Goal: Task Accomplishment & Management: Complete application form

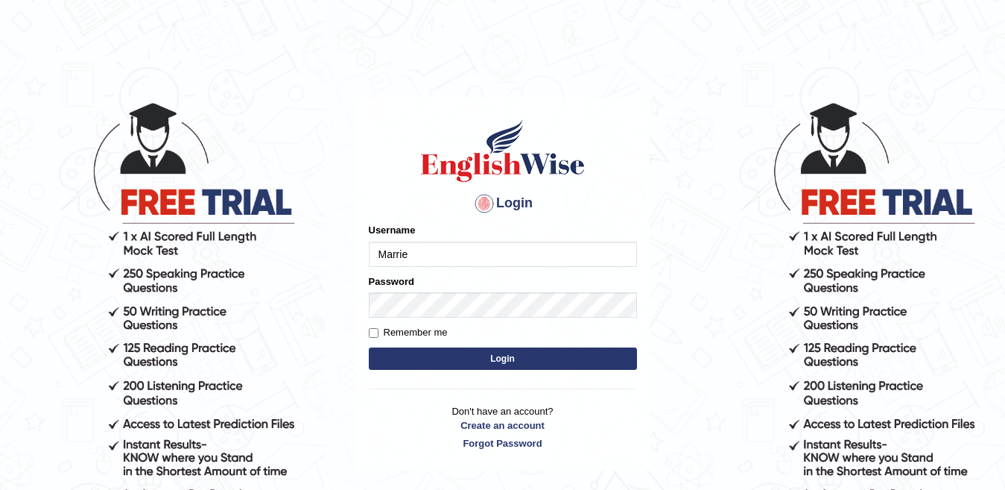
drag, startPoint x: 0, startPoint y: 0, endPoint x: 422, endPoint y: 253, distance: 491.7
click at [422, 253] on input "Marrie" at bounding box center [503, 253] width 268 height 25
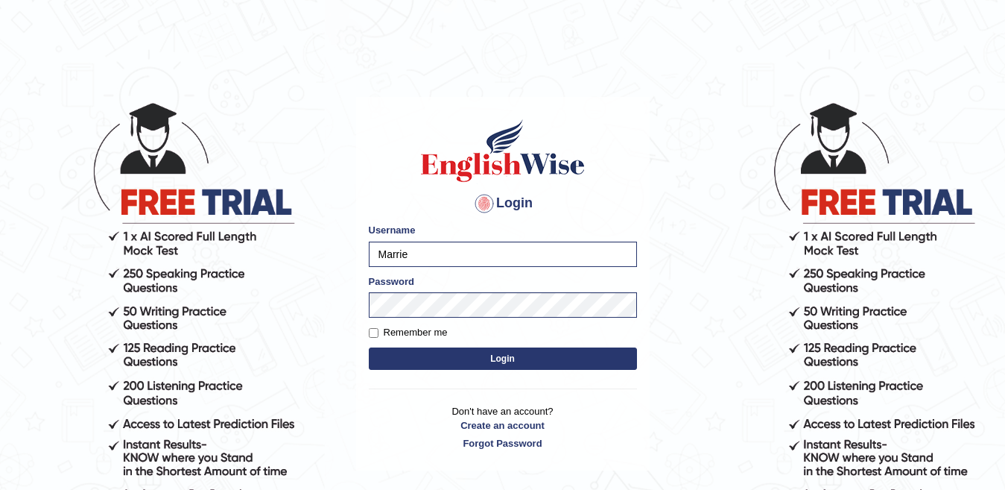
click at [422, 351] on button "Login" at bounding box center [503, 358] width 268 height 22
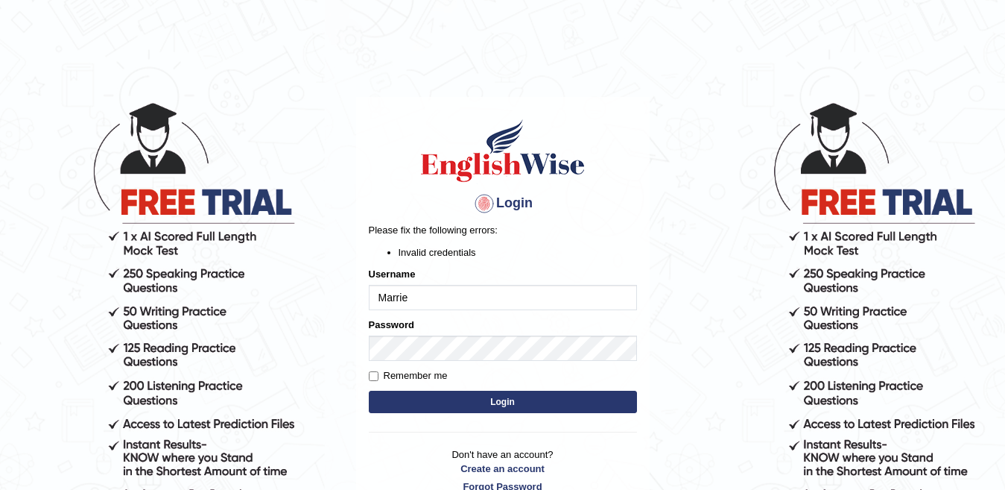
click at [611, 453] on p "Don't have an account? Create an account Forgot Password" at bounding box center [503, 470] width 268 height 46
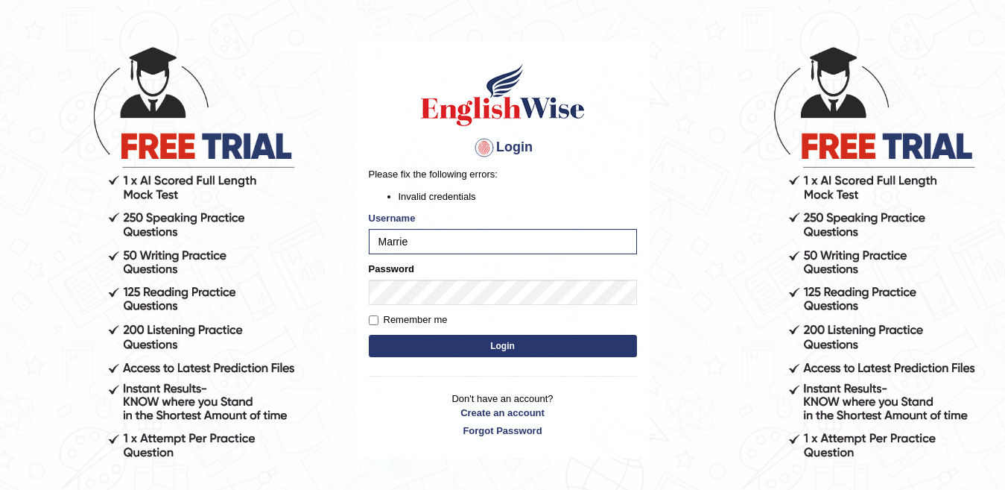
scroll to position [131, 0]
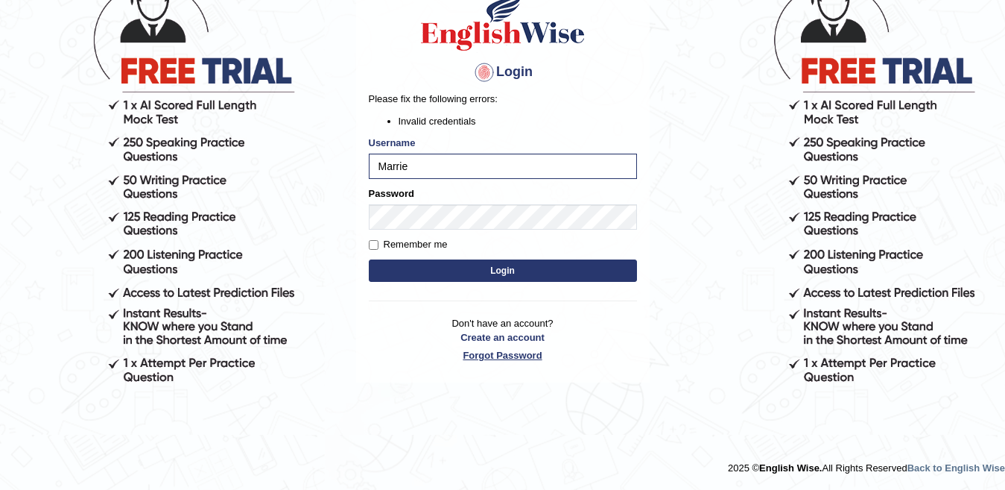
click at [511, 360] on link "Forgot Password" at bounding box center [503, 355] width 268 height 14
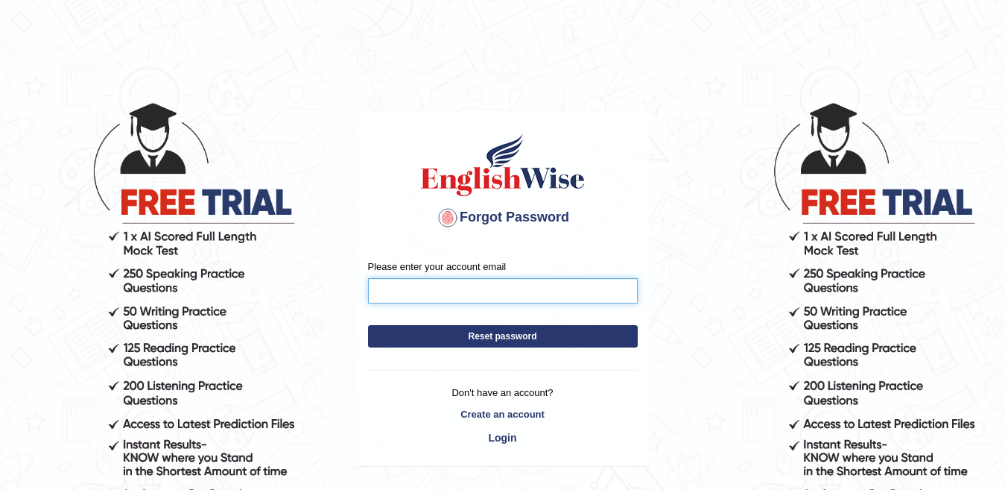
click at [489, 295] on input "Please enter your account email" at bounding box center [503, 290] width 270 height 25
type input "[EMAIL_ADDRESS][DOMAIN_NAME]"
click at [368, 325] on button "Reset password" at bounding box center [503, 336] width 270 height 22
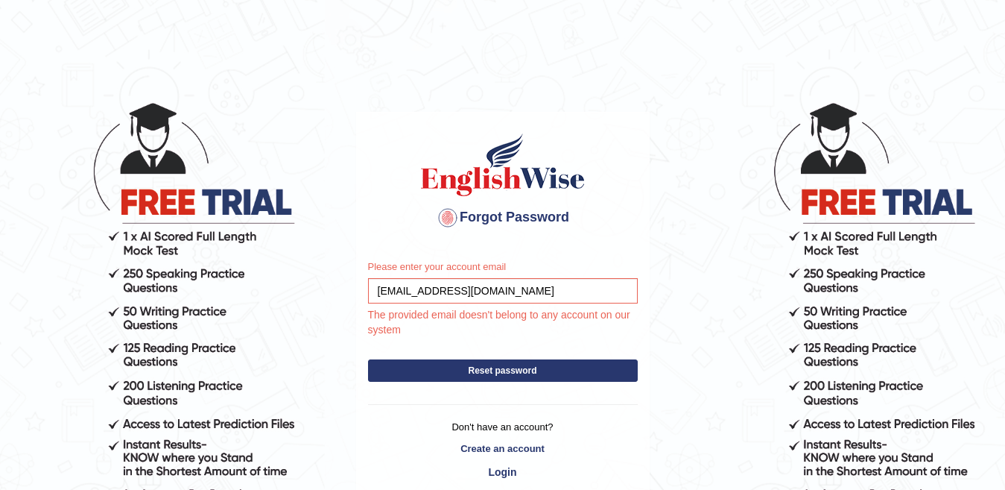
click at [496, 363] on button "Reset password" at bounding box center [503, 370] width 270 height 22
click at [517, 443] on link "Create an account" at bounding box center [503, 448] width 270 height 14
